Goal: Use online tool/utility: Utilize a website feature to perform a specific function

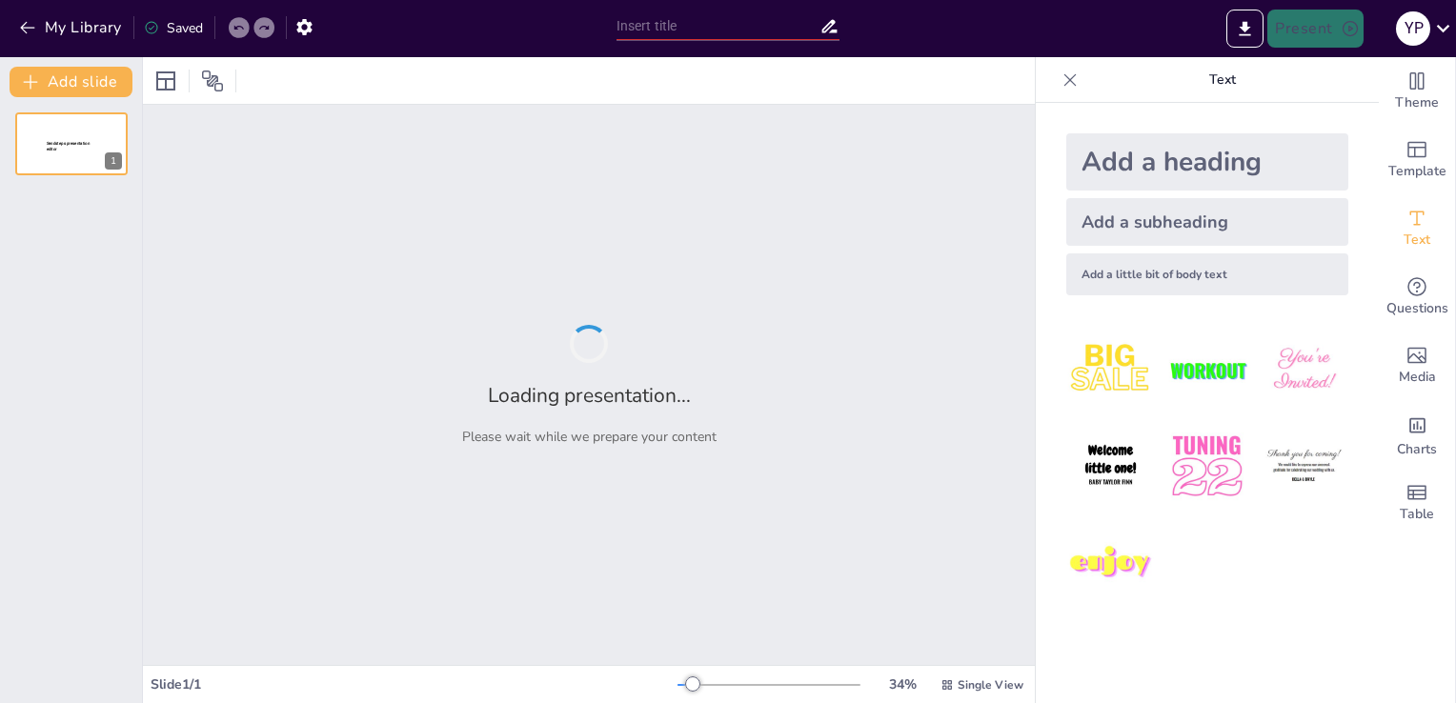
type input "New Sendsteps"
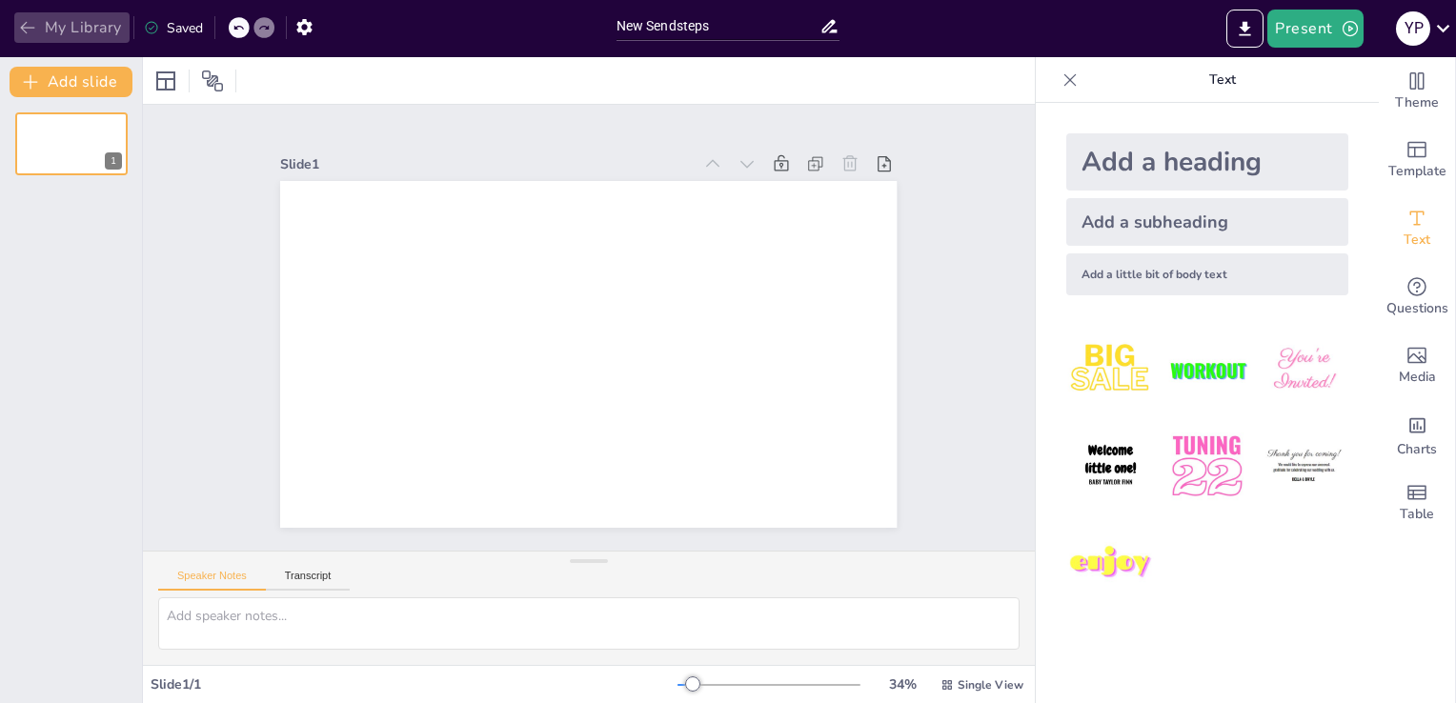
click at [27, 18] on icon "button" at bounding box center [27, 27] width 19 height 19
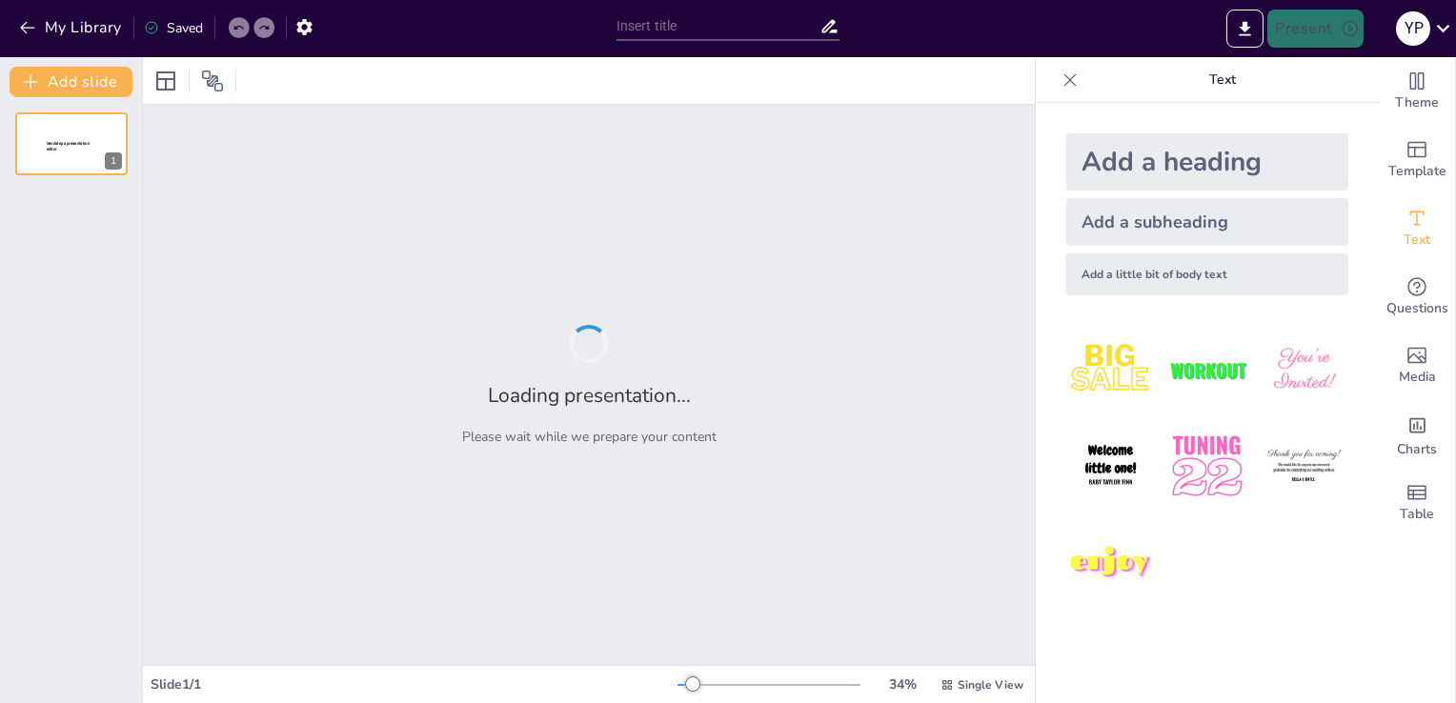
type input "New Sendsteps"
